Goal: Transaction & Acquisition: Subscribe to service/newsletter

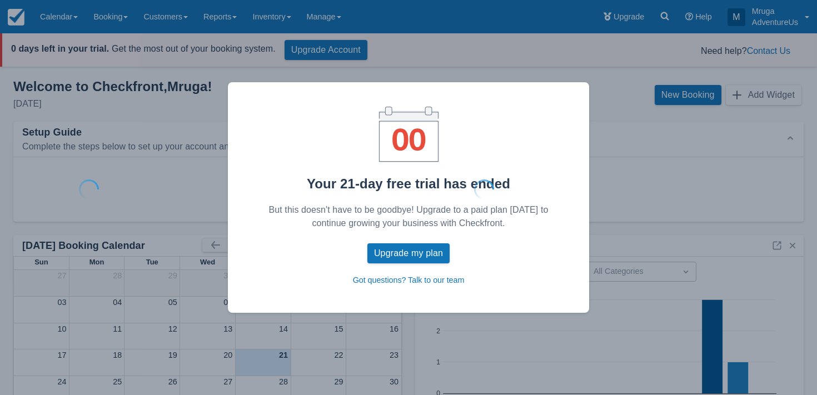
drag, startPoint x: 411, startPoint y: 253, endPoint x: 405, endPoint y: 228, distance: 25.1
click at [408, 246] on button "Upgrade my plan" at bounding box center [408, 253] width 82 height 20
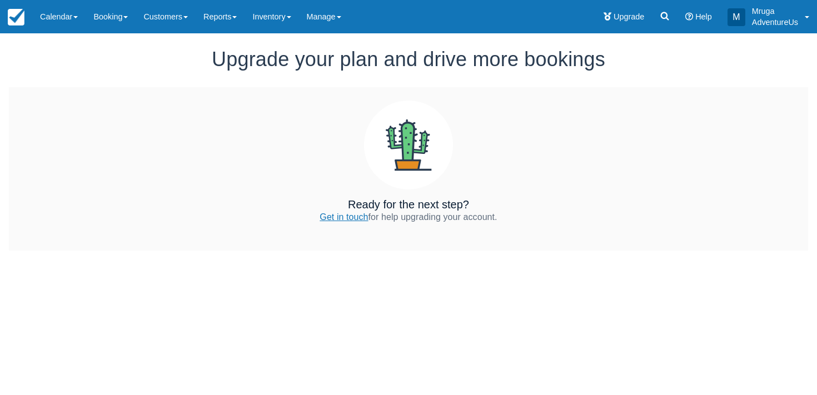
click at [350, 218] on link "Get in touch" at bounding box center [344, 216] width 48 height 9
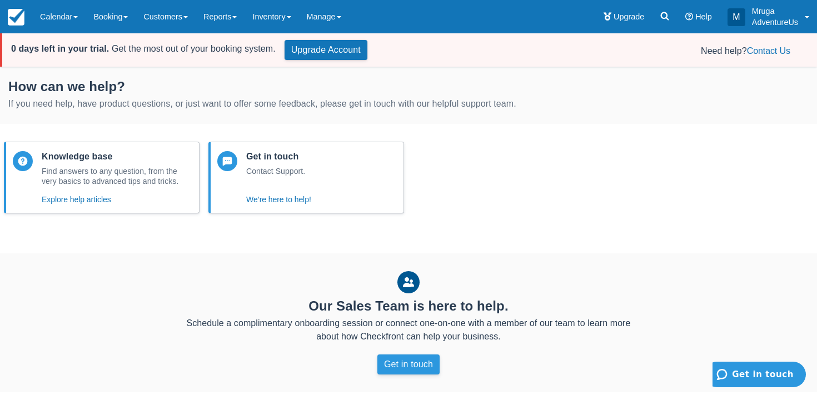
click at [424, 366] on button "Get in touch" at bounding box center [408, 365] width 62 height 20
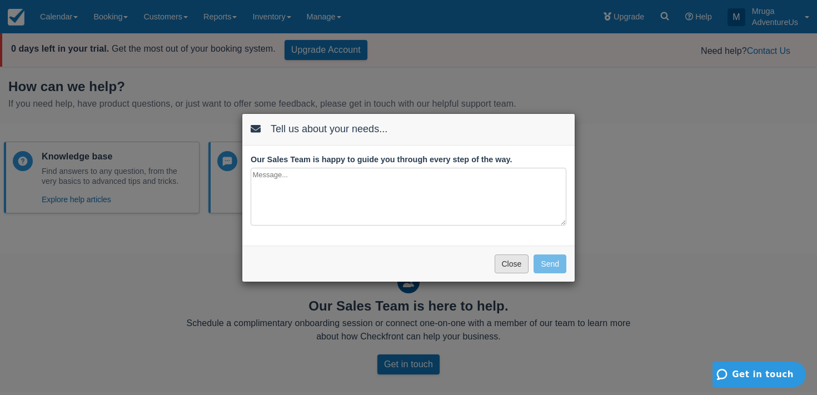
click at [516, 261] on button "Close" at bounding box center [512, 264] width 34 height 19
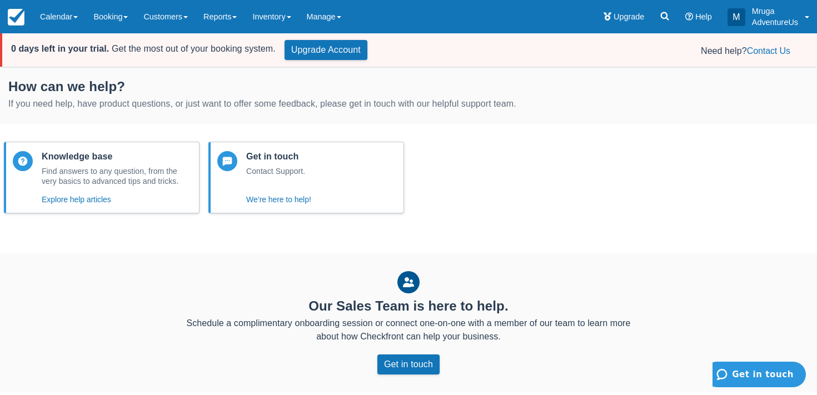
click at [4, 216] on div "Knowledge base Find answers to any question, from the very basics to advanced t…" at bounding box center [101, 177] width 205 height 81
click at [619, 15] on span "Upgrade" at bounding box center [629, 16] width 31 height 9
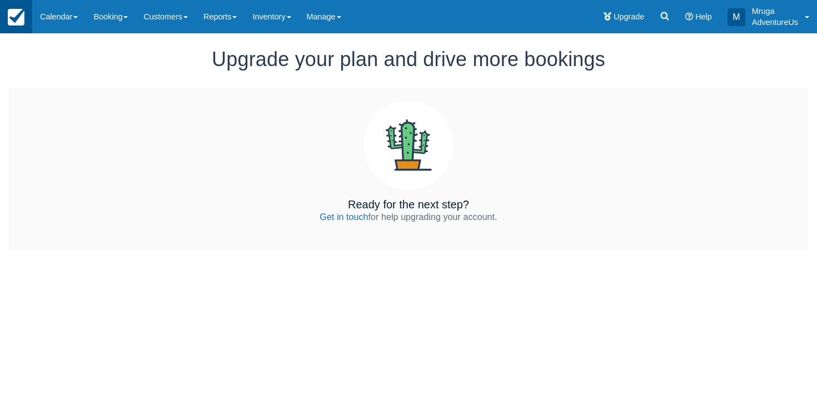
click at [23, 15] on img at bounding box center [16, 17] width 17 height 17
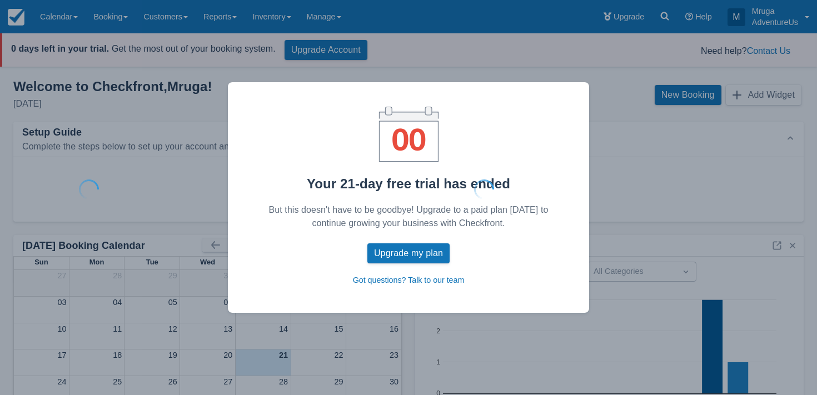
click at [814, 352] on div "Your 21-day free trial has ended But this doesn't have to be goodbye! Upgrade t…" at bounding box center [408, 197] width 817 height 395
